Goal: Task Accomplishment & Management: Use online tool/utility

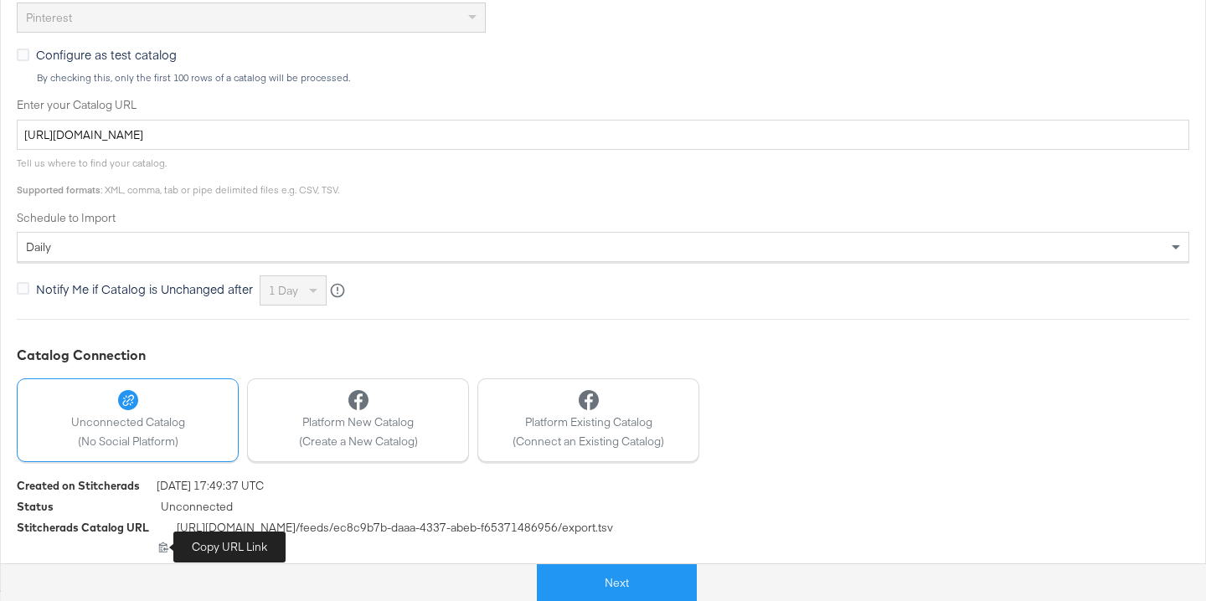
click at [167, 546] on icon at bounding box center [163, 547] width 11 height 11
click at [742, 116] on div "Enter your Catalog URL [URL][DOMAIN_NAME]" at bounding box center [603, 123] width 1172 height 53
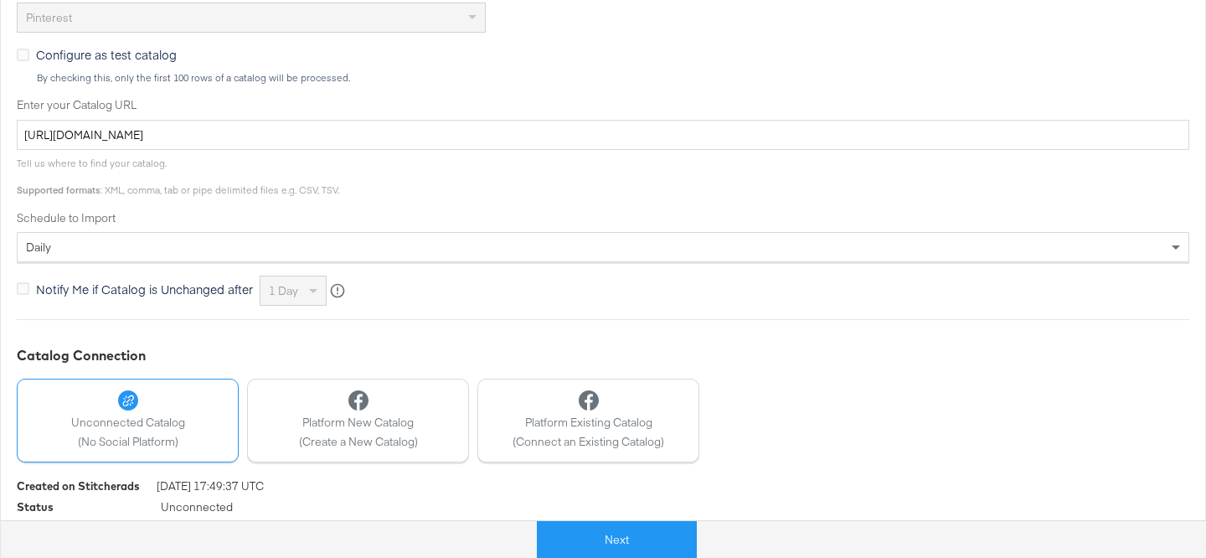
scroll to position [565, 0]
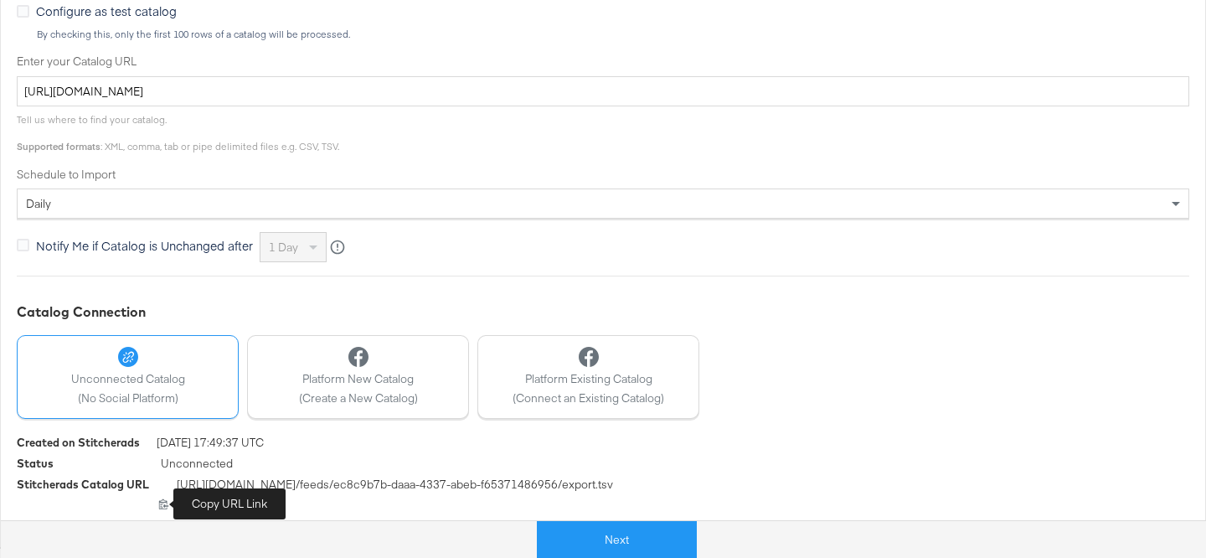
click at [166, 502] on icon at bounding box center [163, 503] width 11 height 11
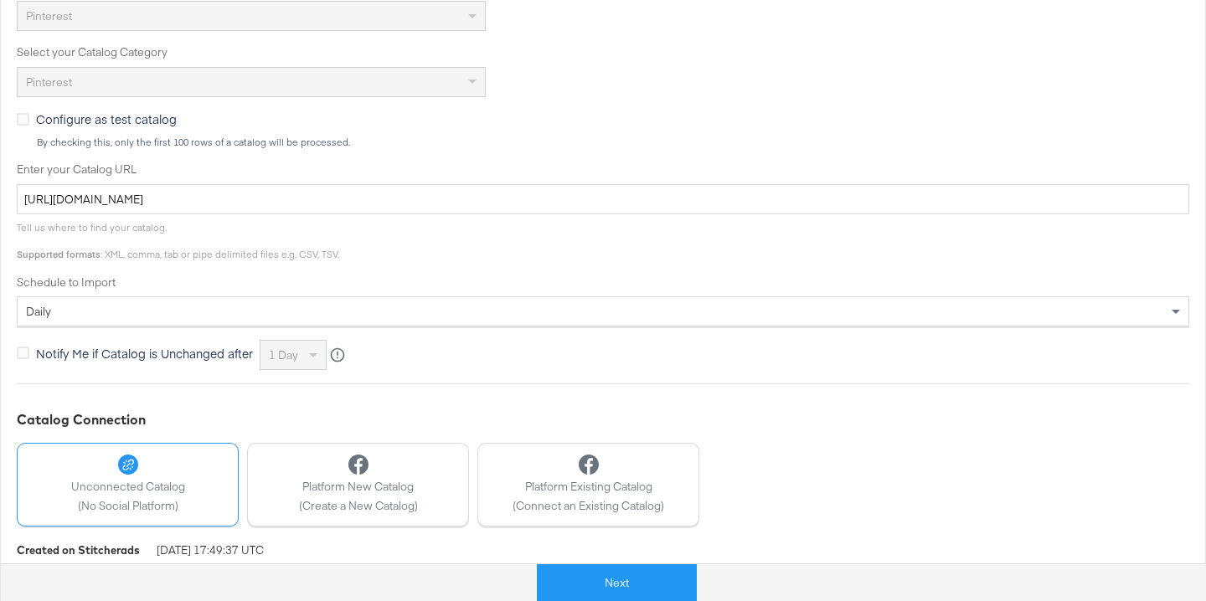
scroll to position [522, 0]
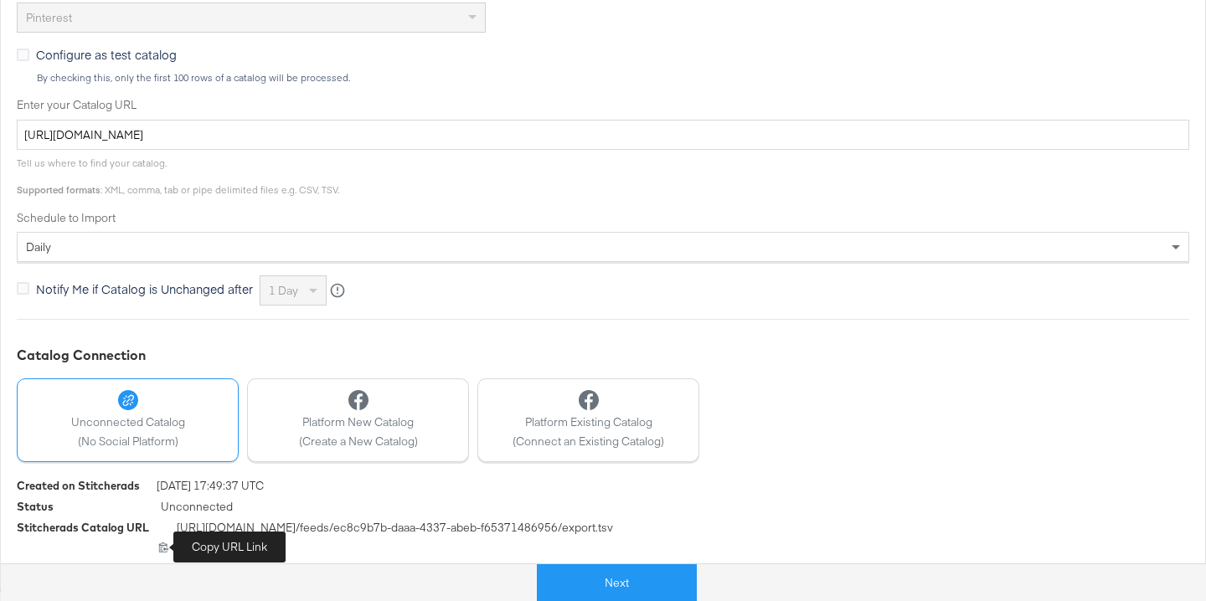
click at [163, 546] on icon at bounding box center [163, 548] width 9 height 10
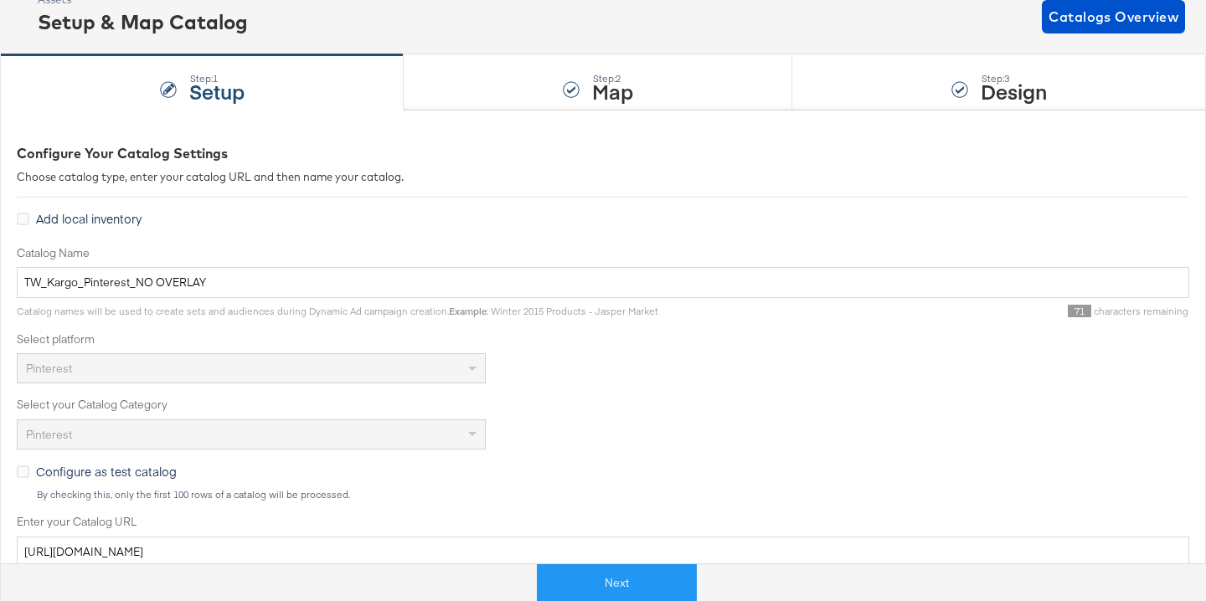
scroll to position [107, 0]
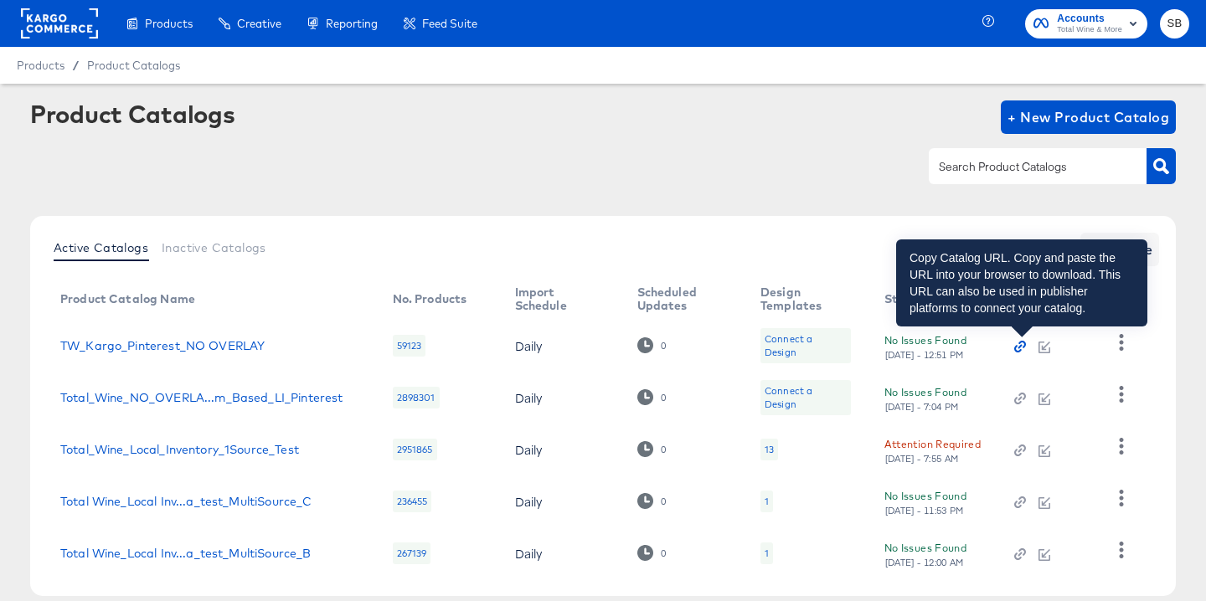
click at [1021, 345] on icon "button" at bounding box center [1020, 347] width 12 height 12
